Goal: Navigation & Orientation: Find specific page/section

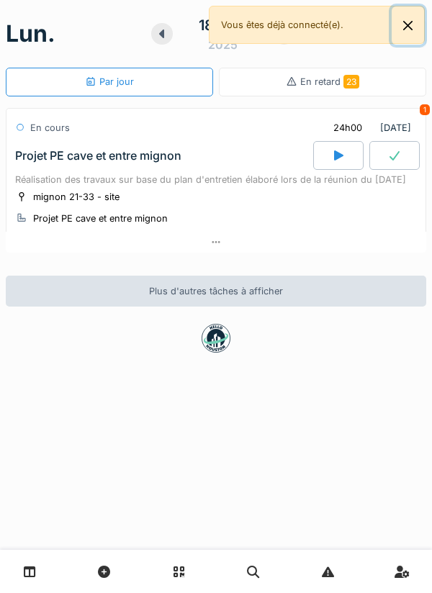
click at [417, 25] on button "Close" at bounding box center [407, 25] width 32 height 38
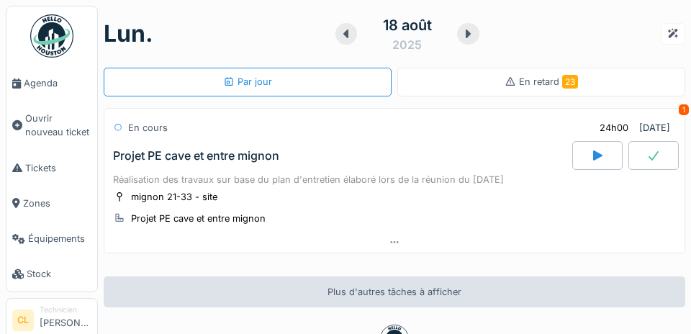
click at [40, 83] on span "Agenda" at bounding box center [58, 83] width 68 height 14
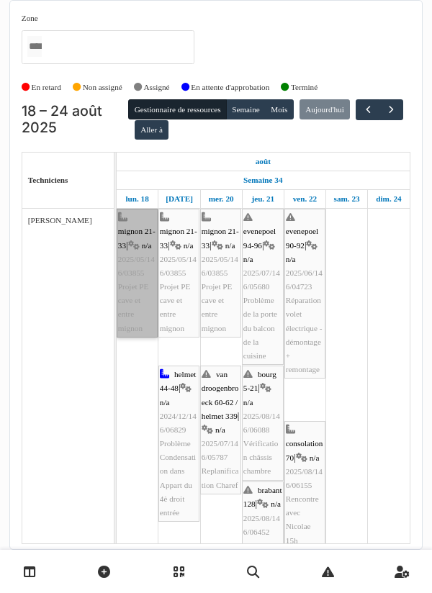
click at [132, 240] on link "mignon 21-33 | n/a 2025/05/146/03855 Projet PE cave et entre mignon" at bounding box center [137, 273] width 41 height 129
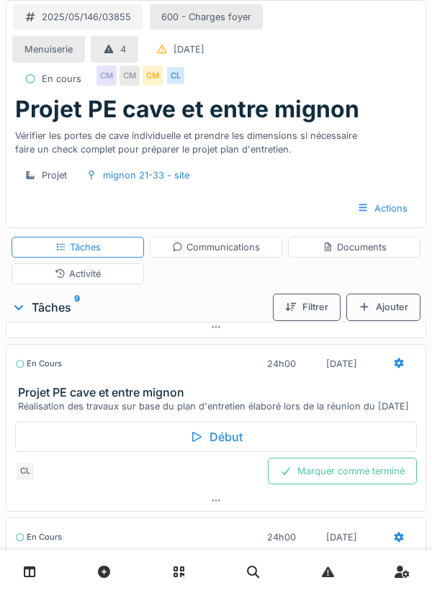
scroll to position [195, 0]
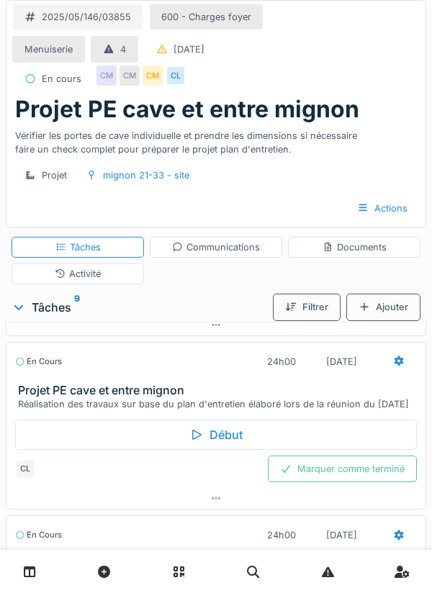
click at [211, 450] on div "Début" at bounding box center [216, 435] width 402 height 30
